Goal: Communication & Community: Answer question/provide support

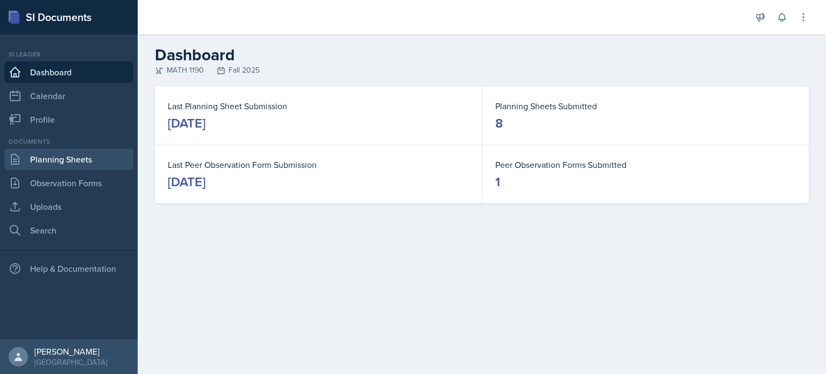
click at [75, 160] on link "Planning Sheets" at bounding box center [68, 159] width 129 height 22
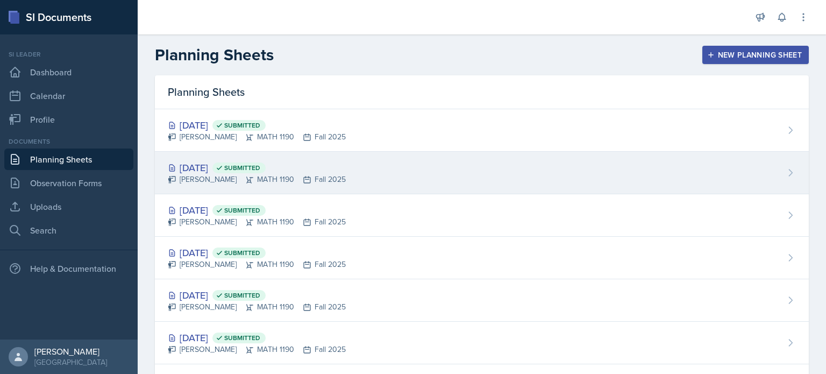
click at [417, 162] on div "[DATE] Submitted [PERSON_NAME] MATH 1190 Fall 2025" at bounding box center [482, 173] width 654 height 42
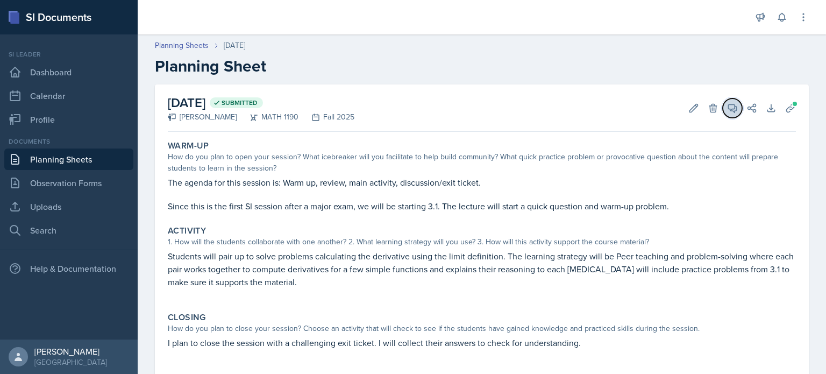
click at [727, 103] on icon at bounding box center [732, 108] width 11 height 11
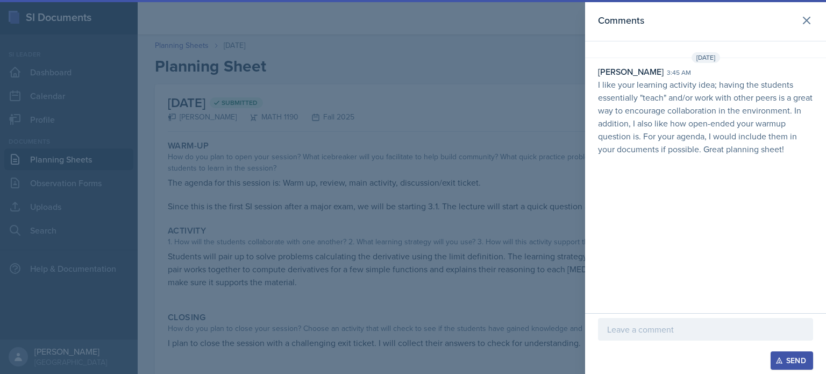
click at [660, 335] on p at bounding box center [705, 329] width 197 height 13
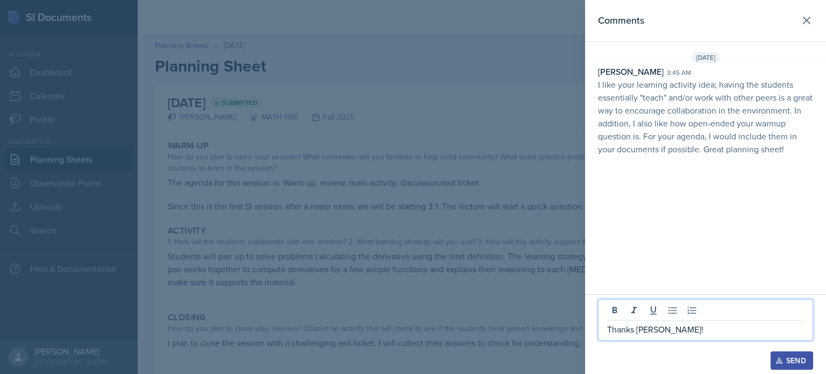
click at [790, 359] on div "Send" at bounding box center [792, 360] width 29 height 9
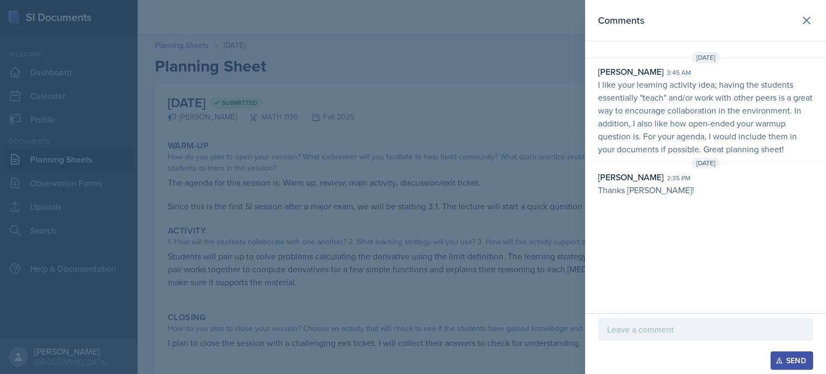
click at [442, 215] on div at bounding box center [413, 187] width 826 height 374
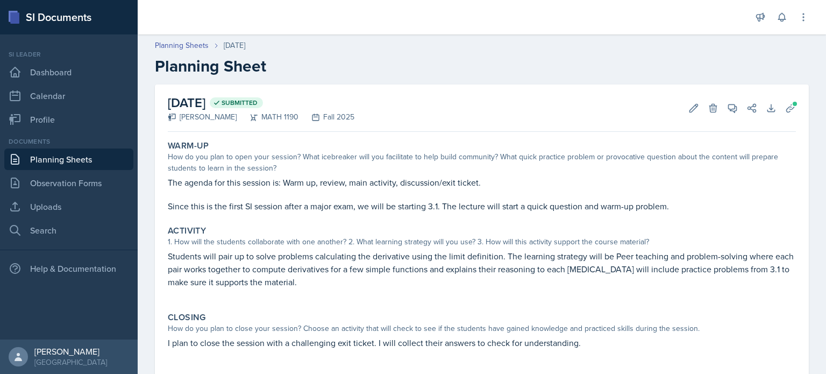
click at [97, 162] on link "Planning Sheets" at bounding box center [68, 159] width 129 height 22
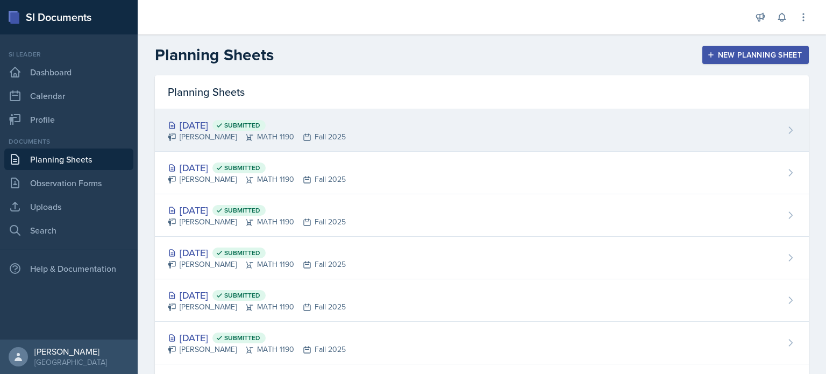
click at [239, 136] on div "[PERSON_NAME] MATH 1190 Fall 2025" at bounding box center [257, 136] width 178 height 11
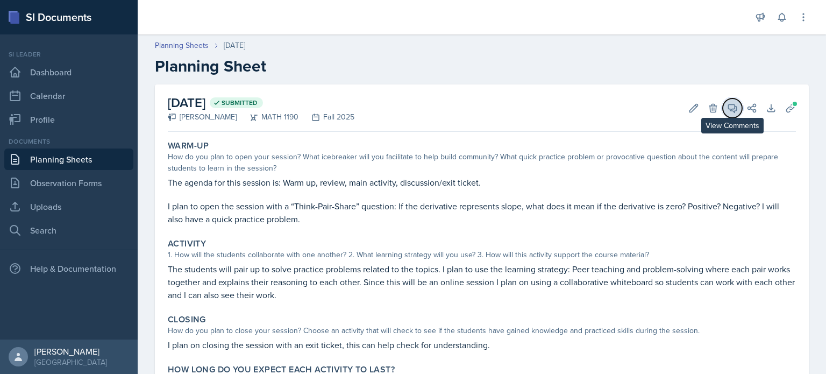
click at [727, 103] on icon at bounding box center [732, 108] width 11 height 11
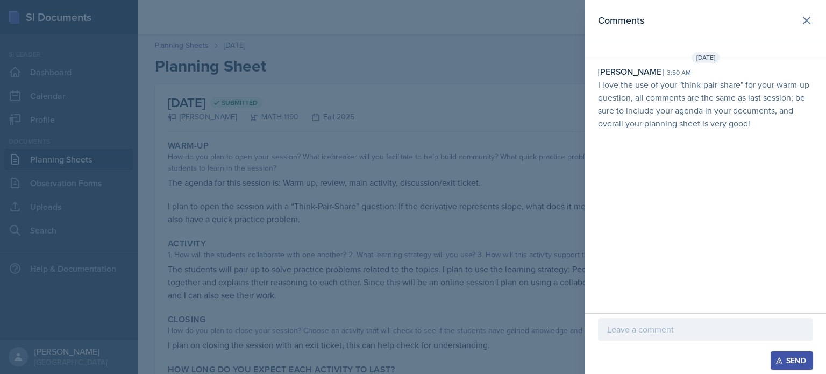
click at [667, 338] on div at bounding box center [705, 329] width 215 height 23
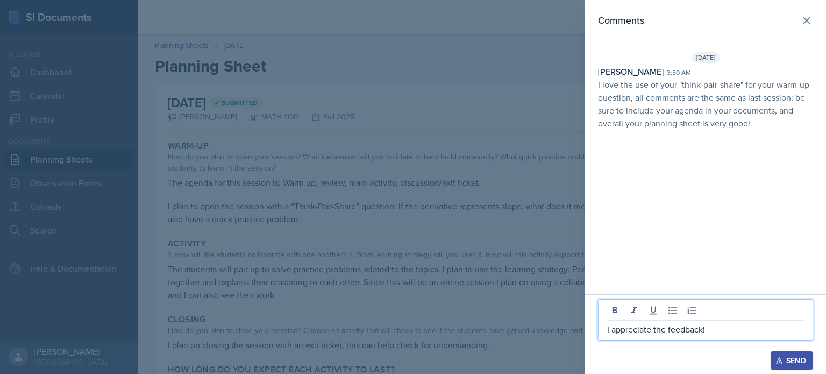
click at [790, 357] on div "Send" at bounding box center [792, 360] width 29 height 9
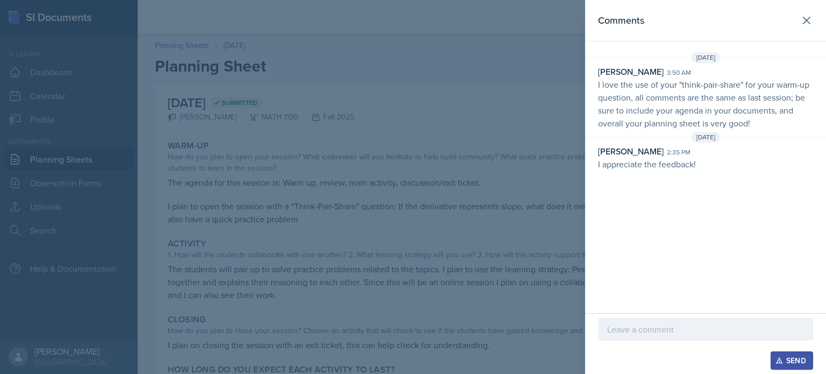
click at [809, 34] on header "Comments" at bounding box center [705, 20] width 241 height 41
click at [808, 32] on header "Comments" at bounding box center [705, 20] width 241 height 41
click at [807, 27] on button at bounding box center [807, 21] width 22 height 22
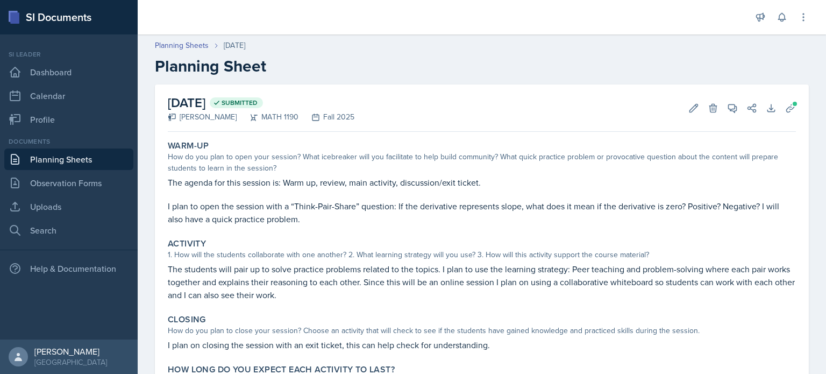
scroll to position [70, 0]
